Goal: Task Accomplishment & Management: Complete application form

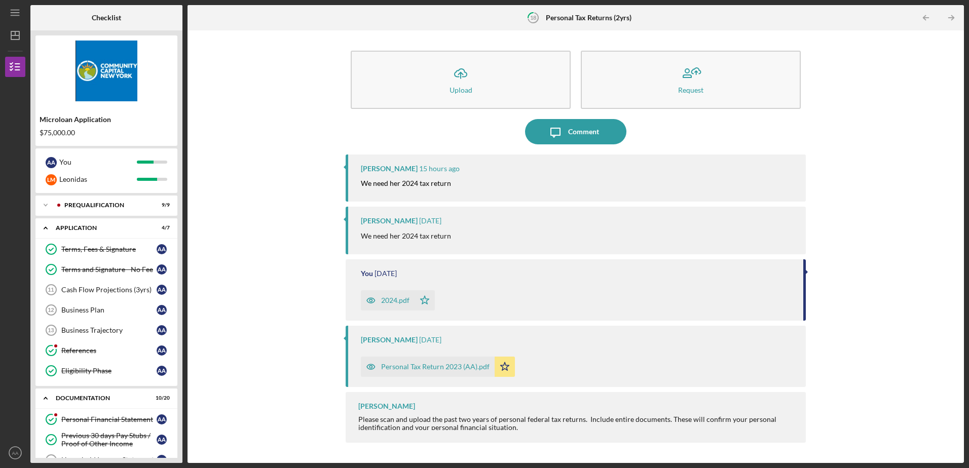
scroll to position [131, 0]
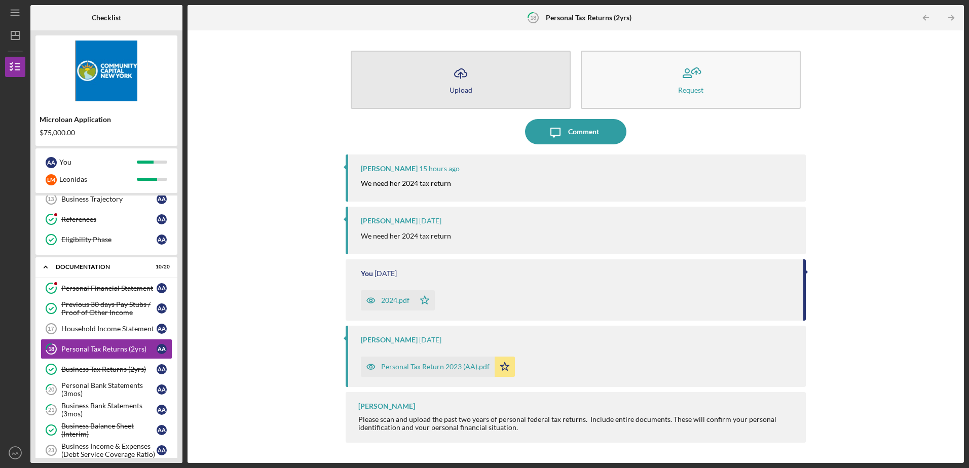
click at [473, 92] on button "Icon/Upload Upload" at bounding box center [461, 80] width 220 height 58
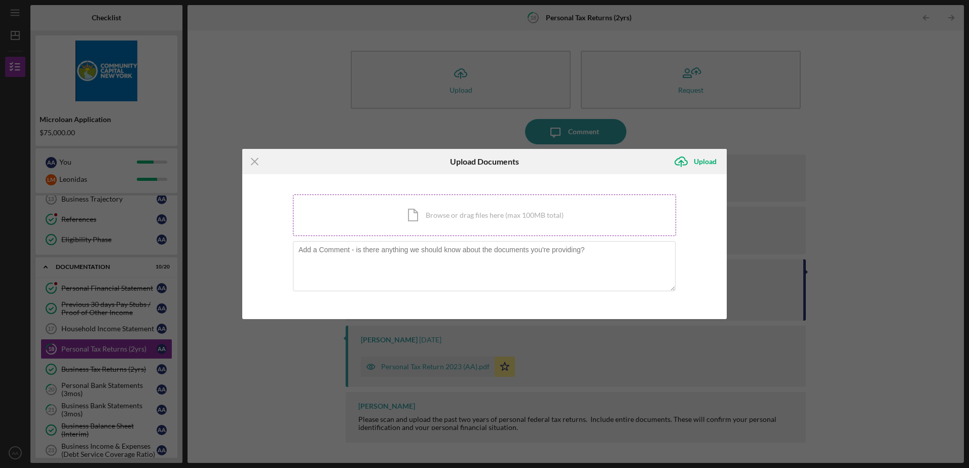
click at [426, 214] on div "Icon/Document Browse or drag files here (max 100MB total) Tap to choose files o…" at bounding box center [484, 216] width 383 height 42
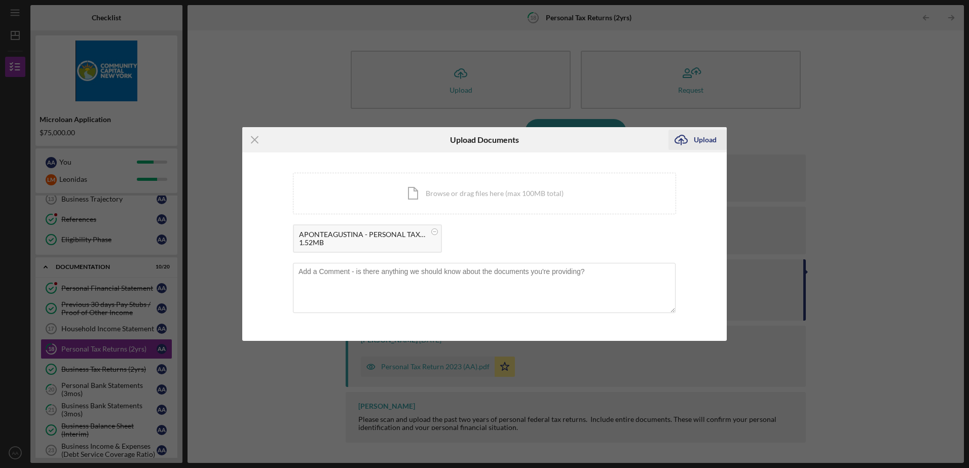
click at [714, 136] on div "Upload" at bounding box center [705, 140] width 23 height 20
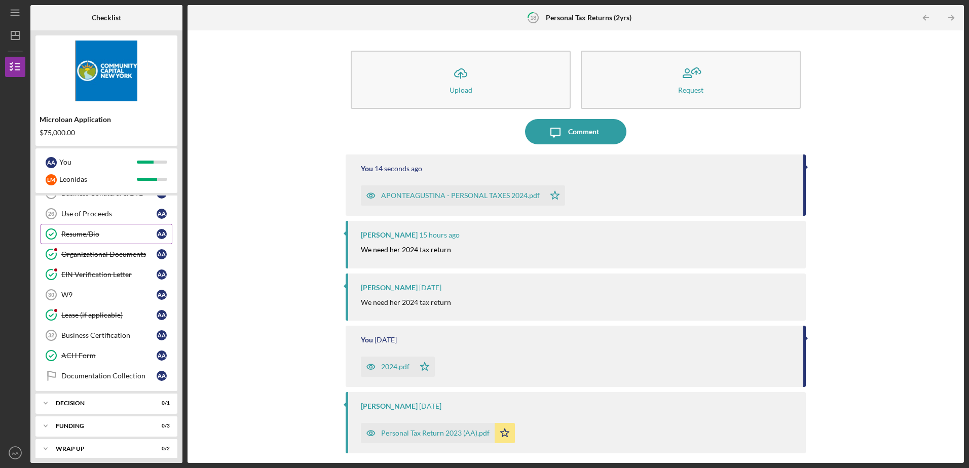
scroll to position [435, 0]
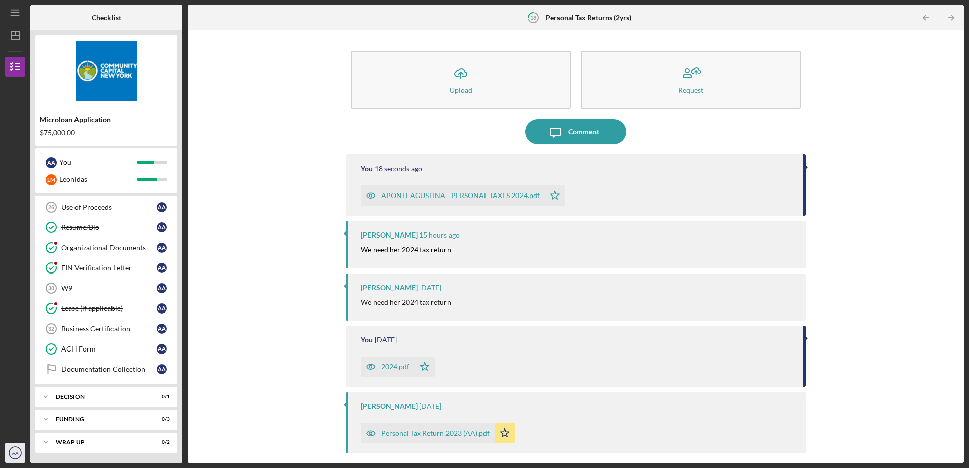
click at [12, 452] on text "AA" at bounding box center [15, 453] width 7 height 6
click at [25, 430] on link "Logout" at bounding box center [61, 429] width 111 height 21
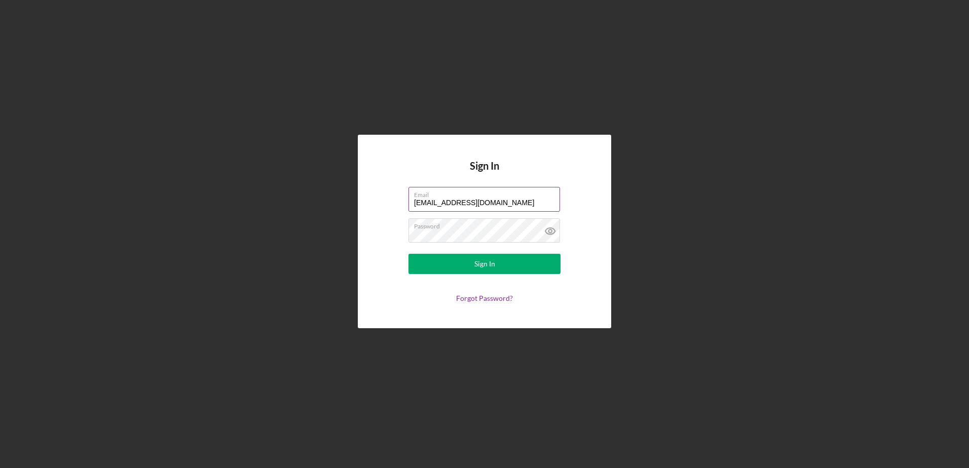
click at [535, 200] on input "[EMAIL_ADDRESS][DOMAIN_NAME]" at bounding box center [483, 199] width 151 height 24
type input "[EMAIL_ADDRESS][DOMAIN_NAME]"
click at [508, 265] on button "Sign In" at bounding box center [484, 264] width 152 height 20
